Goal: Information Seeking & Learning: Compare options

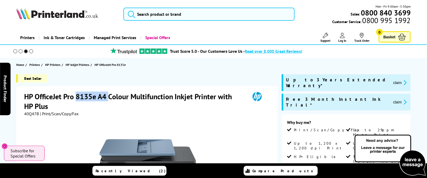
drag, startPoint x: 76, startPoint y: 95, endPoint x: 108, endPoint y: 96, distance: 32.3
click at [108, 96] on h1 "HP OfficeJet Pro 8135e A4 Colour Multifunction Inkjet Printer with HP Plus" at bounding box center [134, 101] width 221 height 19
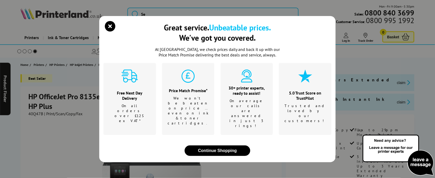
drag, startPoint x: 108, startPoint y: 96, endPoint x: 88, endPoint y: 96, distance: 20.5
drag, startPoint x: 88, startPoint y: 96, endPoint x: 74, endPoint y: 97, distance: 13.5
click at [74, 97] on div "Great service. Unbeatable prices. We've got you covered. At Printerland, we che…" at bounding box center [217, 89] width 435 height 178
drag, startPoint x: 109, startPoint y: 35, endPoint x: 75, endPoint y: 41, distance: 34.4
click at [110, 31] on icon "close modal" at bounding box center [110, 26] width 10 height 10
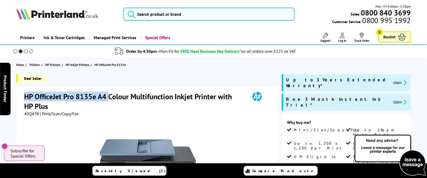
drag, startPoint x: 21, startPoint y: 92, endPoint x: 109, endPoint y: 95, distance: 87.9
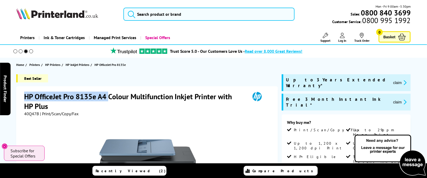
drag, startPoint x: 109, startPoint y: 95, endPoint x: 94, endPoint y: 93, distance: 14.5
copy h1 "HP OfficeJet Pro 8135e A4"
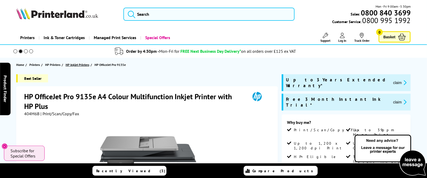
click at [73, 64] on span "HP Inkjet Printers" at bounding box center [78, 65] width 24 height 6
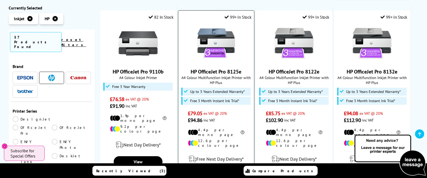
scroll to position [577, 0]
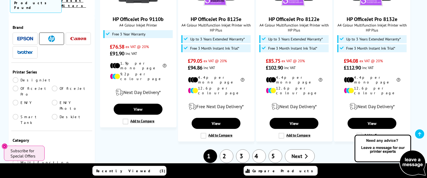
click at [230, 149] on link "2" at bounding box center [227, 156] width 14 height 14
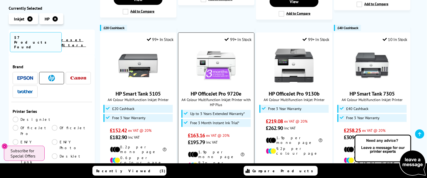
scroll to position [315, 0]
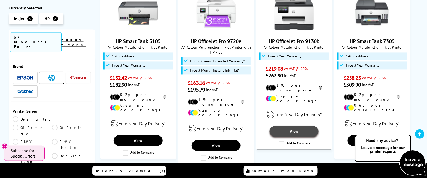
click at [284, 126] on link "View" at bounding box center [293, 131] width 49 height 11
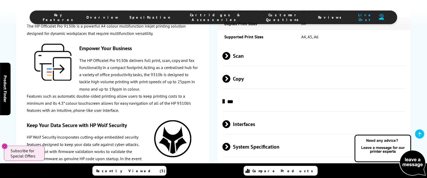
scroll to position [840, 0]
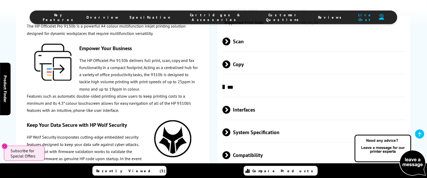
click at [230, 45] on span at bounding box center [230, 42] width 0 height 8
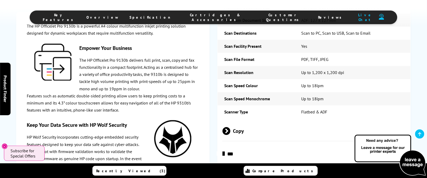
scroll to position [945, 0]
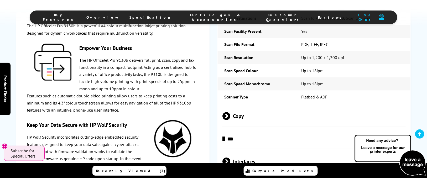
click at [230, 120] on span at bounding box center [230, 116] width 0 height 8
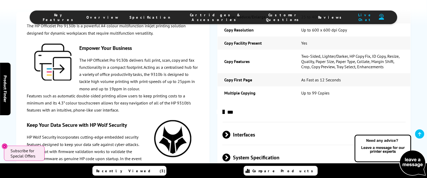
scroll to position [1102, 0]
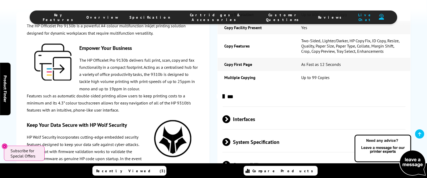
click at [225, 100] on span at bounding box center [225, 97] width 0 height 8
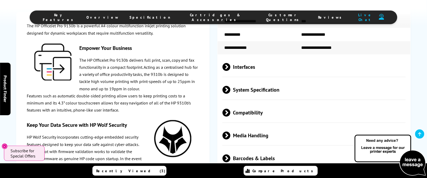
scroll to position [1207, 0]
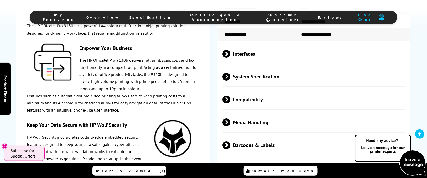
click at [230, 58] on span at bounding box center [230, 54] width 0 height 8
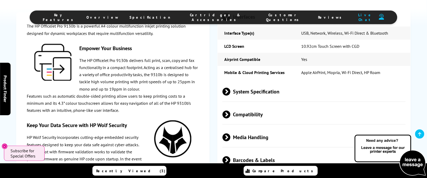
scroll to position [1260, 0]
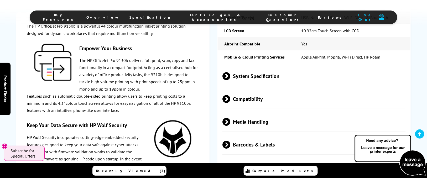
click at [230, 80] on span at bounding box center [230, 76] width 0 height 8
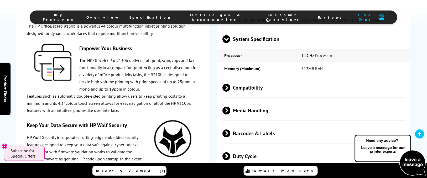
scroll to position [1312, 0]
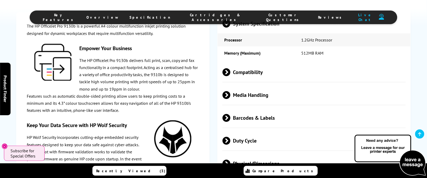
click at [230, 76] on span at bounding box center [230, 72] width 0 height 8
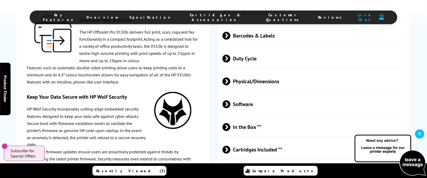
scroll to position [1469, 0]
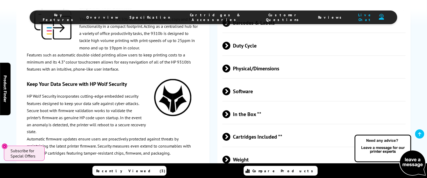
click at [237, 77] on span "Physical/Dimensions" at bounding box center [313, 69] width 183 height 20
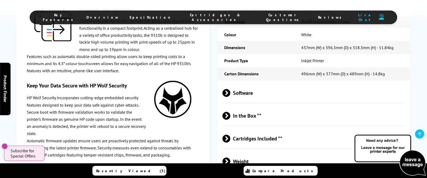
scroll to position [1574, 0]
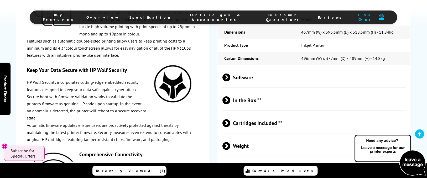
click at [238, 110] on span "In the Box **" at bounding box center [313, 101] width 183 height 20
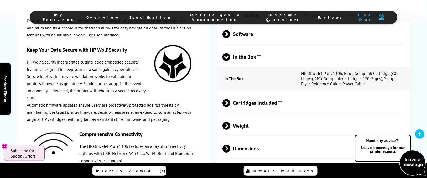
scroll to position [1627, 0]
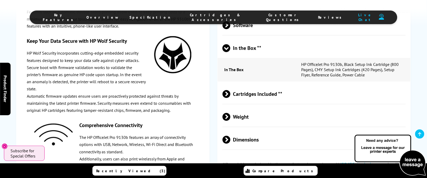
click at [236, 104] on span "Cartridges Included **" at bounding box center [313, 94] width 183 height 20
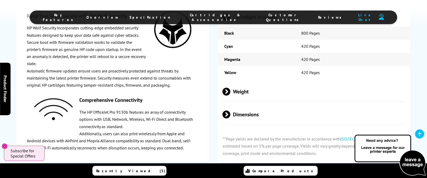
scroll to position [1732, 0]
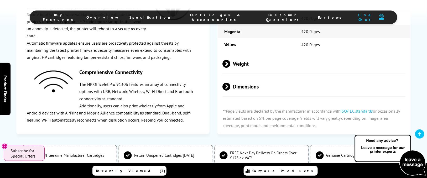
click at [230, 68] on span at bounding box center [230, 64] width 0 height 8
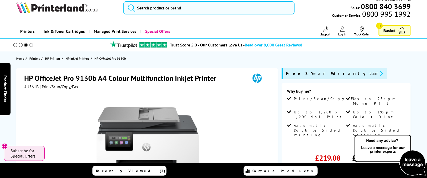
scroll to position [0, 0]
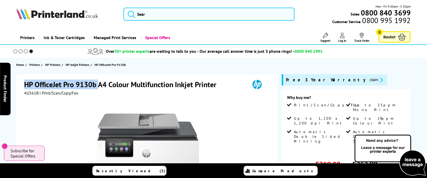
drag, startPoint x: 26, startPoint y: 83, endPoint x: 99, endPoint y: 89, distance: 74.0
click at [99, 89] on div "HP OfficeJet Pro 9130b A4 Colour Multifunction Inkjet Printer" at bounding box center [147, 85] width 247 height 11
drag, startPoint x: 99, startPoint y: 89, endPoint x: 82, endPoint y: 84, distance: 18.6
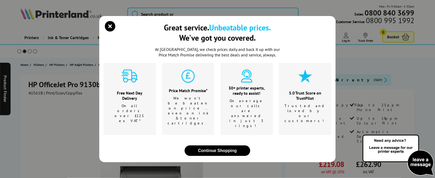
drag, startPoint x: 82, startPoint y: 84, endPoint x: 51, endPoint y: 83, distance: 31.0
drag, startPoint x: 109, startPoint y: 34, endPoint x: 106, endPoint y: 36, distance: 3.9
click at [107, 31] on icon "close modal" at bounding box center [110, 26] width 10 height 10
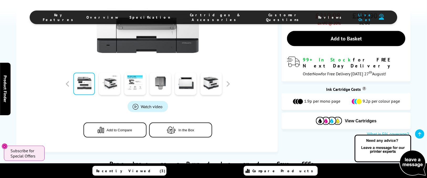
scroll to position [157, 0]
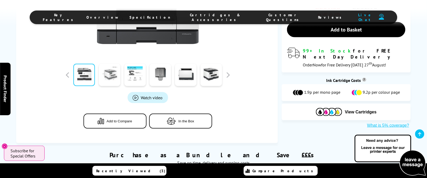
click at [102, 83] on link at bounding box center [110, 75] width 22 height 22
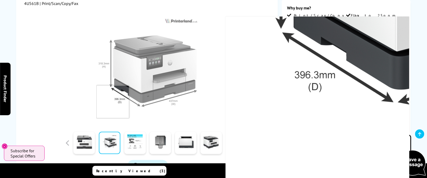
scroll to position [105, 0]
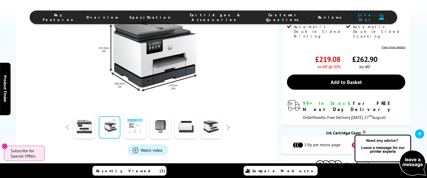
click at [131, 128] on link at bounding box center [135, 127] width 22 height 22
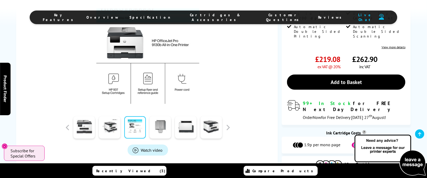
click at [153, 132] on link at bounding box center [161, 127] width 22 height 22
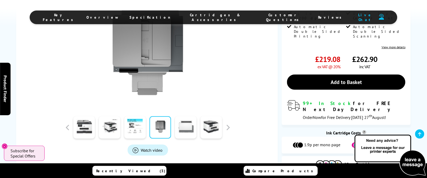
click at [184, 132] on link at bounding box center [186, 127] width 22 height 22
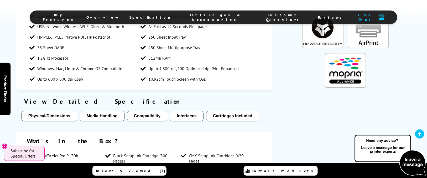
scroll to position [472, 0]
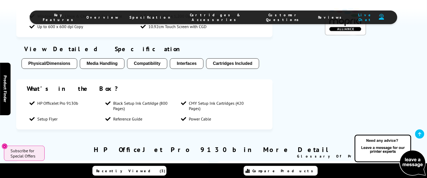
click at [47, 65] on button "Physical/Dimensions" at bounding box center [50, 63] width 56 height 10
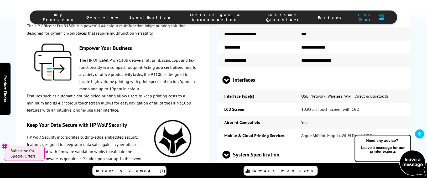
scroll to position [1183, 0]
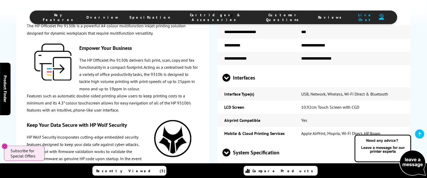
click at [55, 107] on p "Features such as automatic double-sided printing allow users to keep printing c…" at bounding box center [113, 103] width 172 height 22
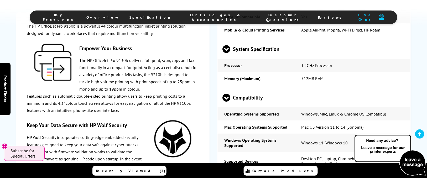
scroll to position [1288, 0]
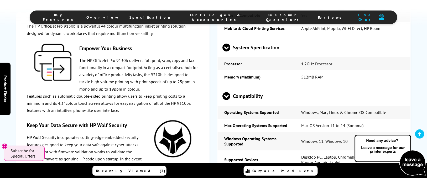
click at [3, 146] on icon "Close" at bounding box center [5, 146] width 4 height 4
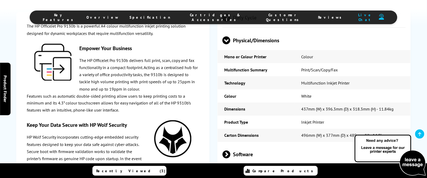
scroll to position [1498, 0]
click at [123, 138] on p "HP Wolf Security incorporates cutting-edge embedded security features designed …" at bounding box center [113, 155] width 172 height 43
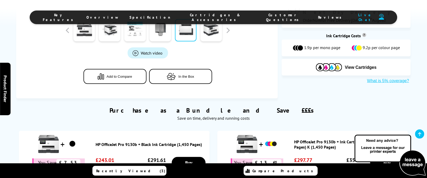
scroll to position [0, 0]
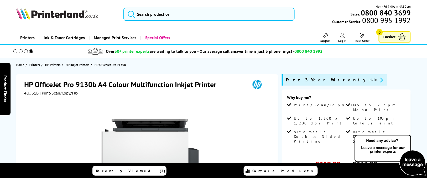
drag, startPoint x: 73, startPoint y: 64, endPoint x: 71, endPoint y: 69, distance: 5.7
click at [72, 64] on span "HP Inkjet Printers" at bounding box center [78, 65] width 24 height 6
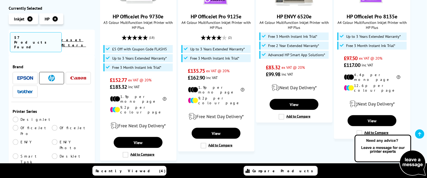
scroll to position [210, 0]
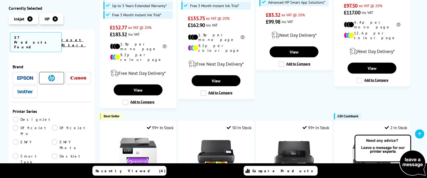
click at [52, 125] on link "OfficeJet Pro" at bounding box center [32, 131] width 39 height 12
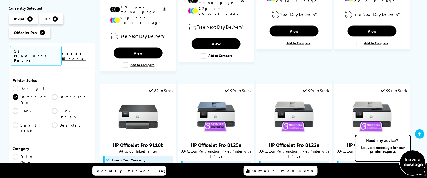
scroll to position [262, 0]
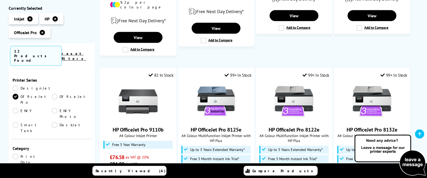
click at [55, 168] on link "Multifunction" at bounding box center [41, 171] width 57 height 6
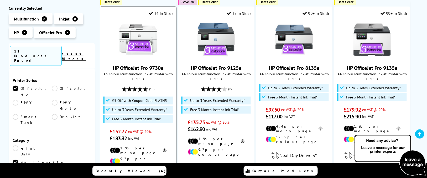
scroll to position [105, 0]
